Goal: Transaction & Acquisition: Download file/media

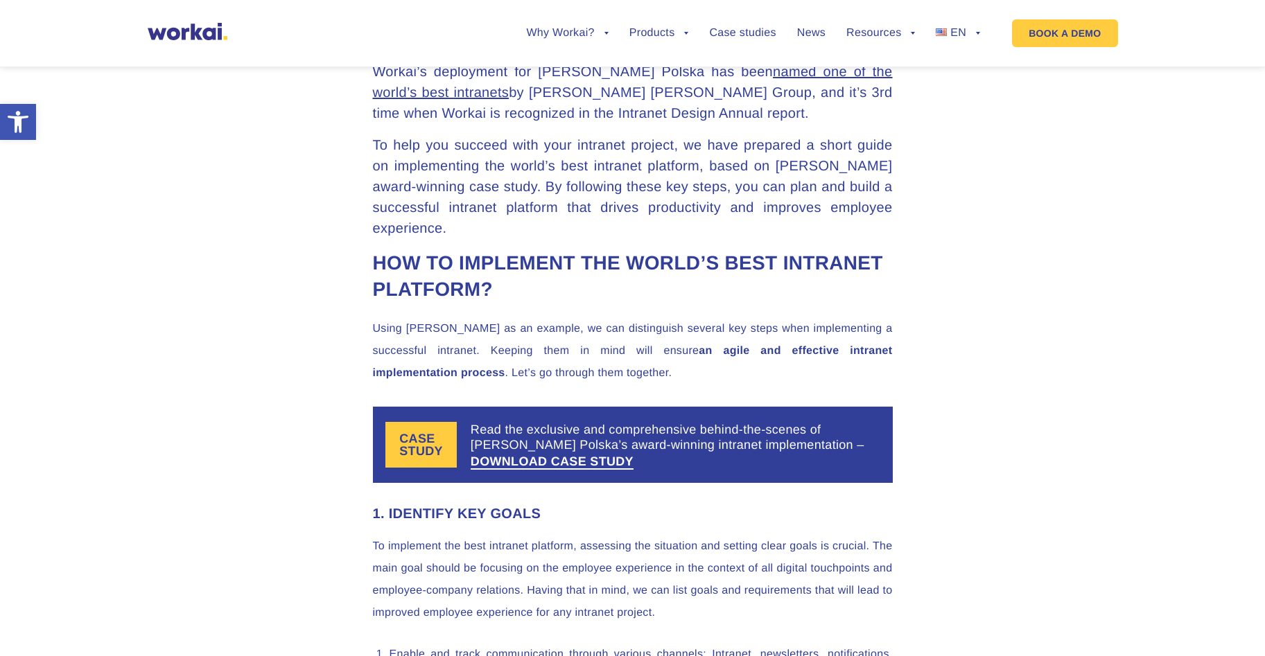
scroll to position [744, 0]
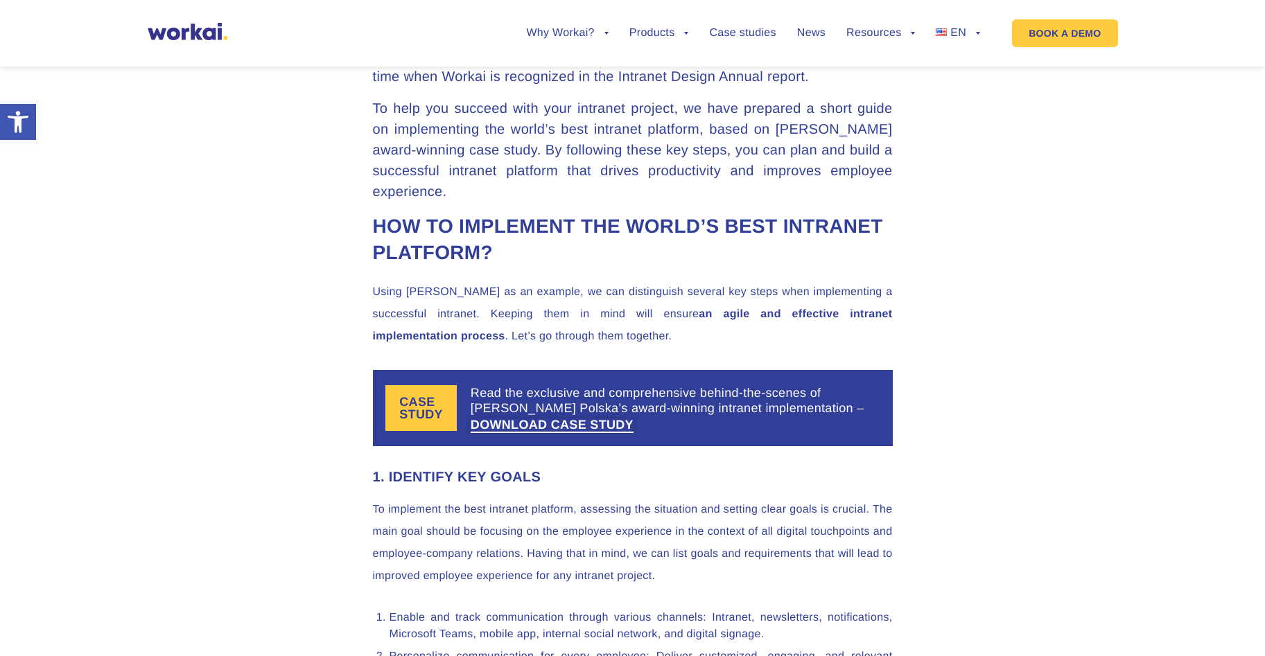
click at [530, 419] on link "DOWNLOAD CASE STUDY" at bounding box center [552, 425] width 163 height 12
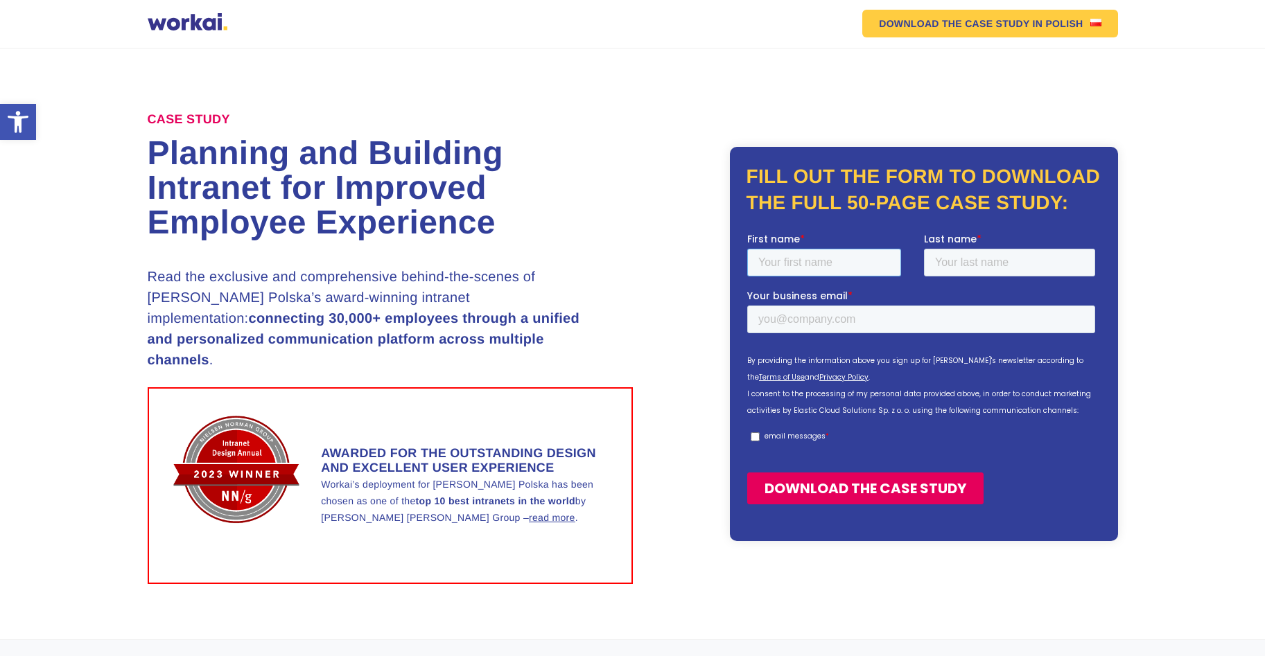
click at [791, 260] on input "First name *" at bounding box center [824, 263] width 154 height 28
type input "[PERSON_NAME]"
click at [954, 275] on input "Last name *" at bounding box center [1008, 263] width 171 height 28
type input "tadeu"
click at [970, 314] on input "Your business email *" at bounding box center [921, 320] width 348 height 28
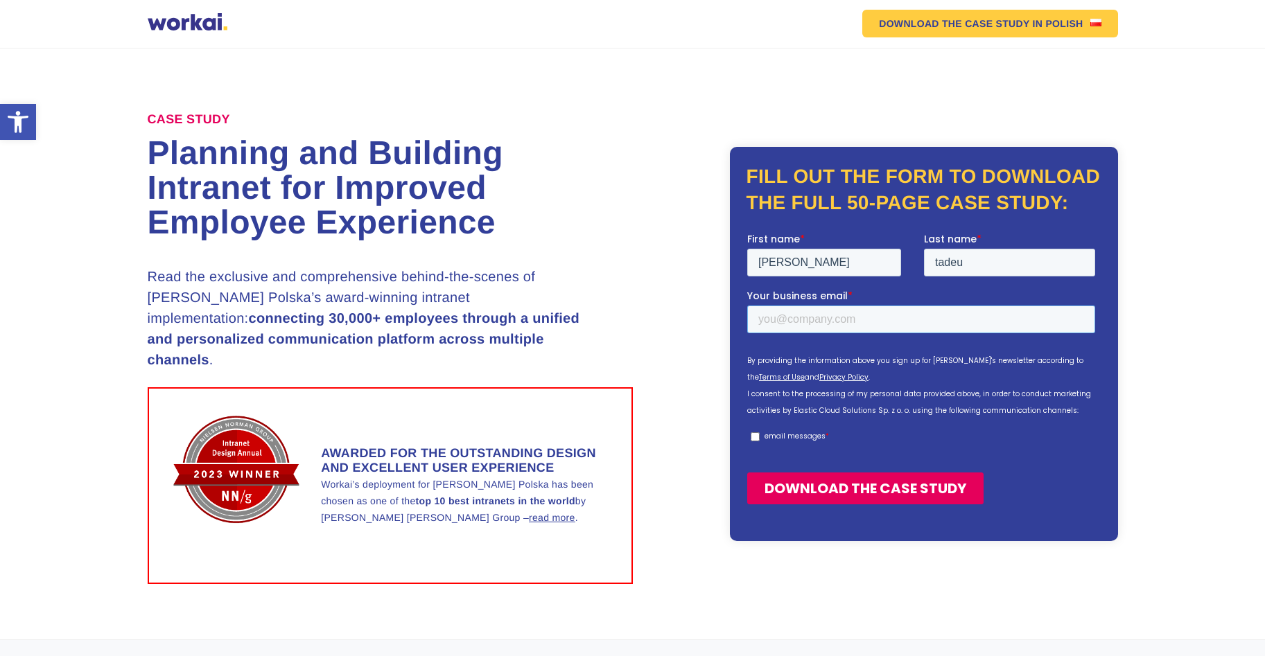
type input "[PERSON_NAME][EMAIL_ADDRESS][DOMAIN_NAME]"
click at [764, 435] on p "email messages" at bounding box center [794, 436] width 61 height 10
click at [759, 435] on input "email messages *" at bounding box center [754, 437] width 9 height 9
checkbox input "true"
click at [772, 493] on input "DOWNLOAD THE CASE STUDY" at bounding box center [865, 489] width 236 height 32
